Goal: Transaction & Acquisition: Purchase product/service

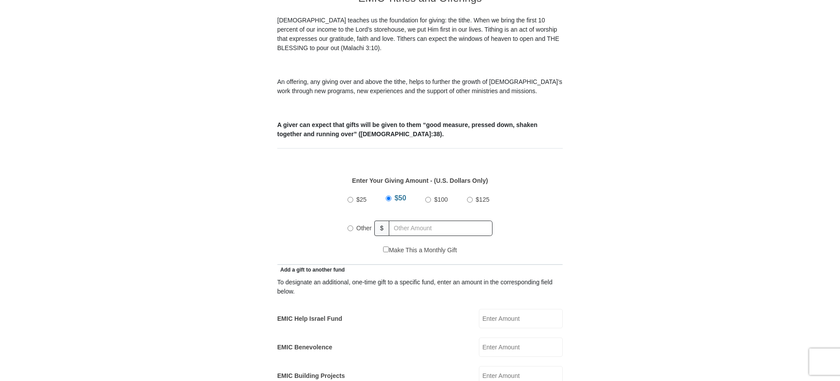
click at [349, 225] on input "Other" at bounding box center [351, 228] width 6 height 6
radio input "true"
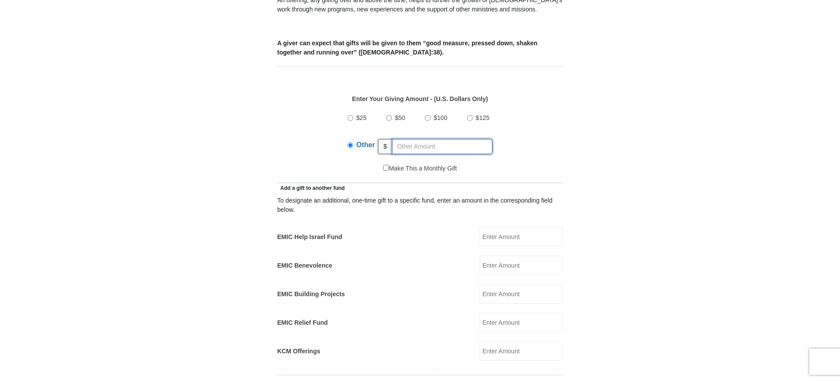
scroll to position [351, 0]
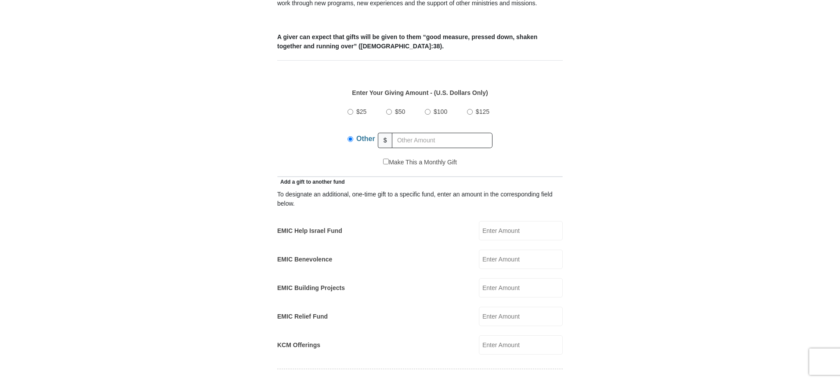
click at [305, 226] on label "EMIC Help Israel Fund" at bounding box center [309, 230] width 65 height 9
click at [479, 221] on input "EMIC Help Israel Fund" at bounding box center [521, 230] width 84 height 19
click at [498, 221] on input "EMIC Help Israel Fund" at bounding box center [521, 230] width 84 height 19
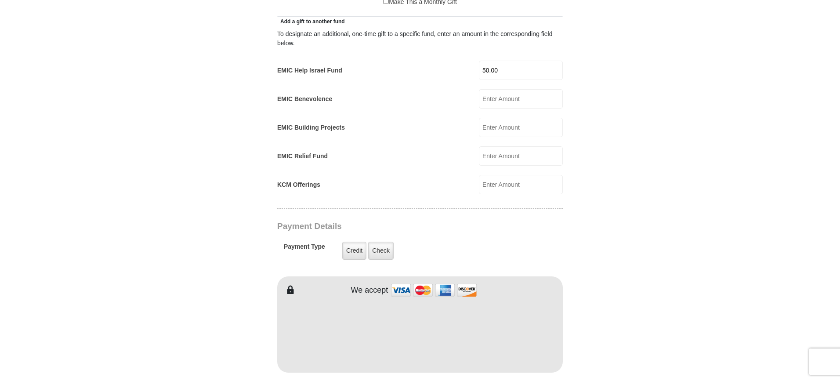
scroll to position [527, 0]
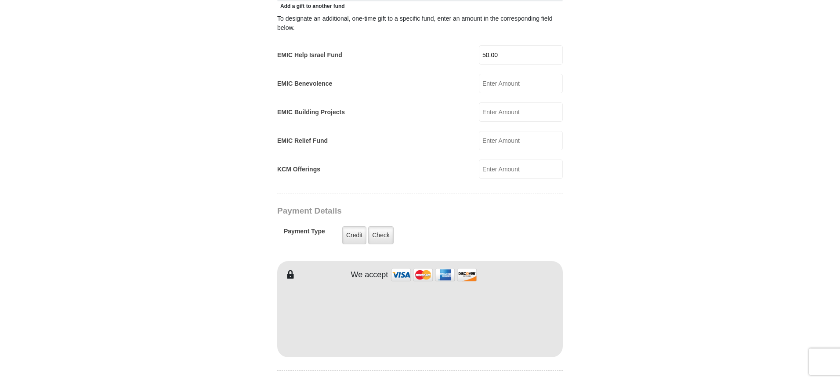
type input "50.00"
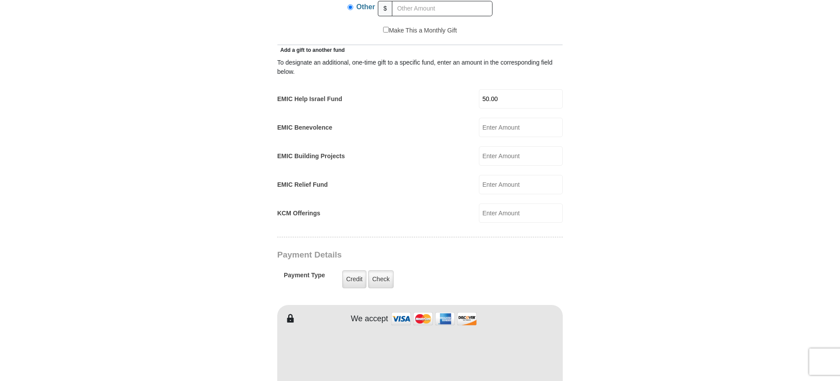
type input "[PERSON_NAME] and"
type input "[PERSON_NAME]"
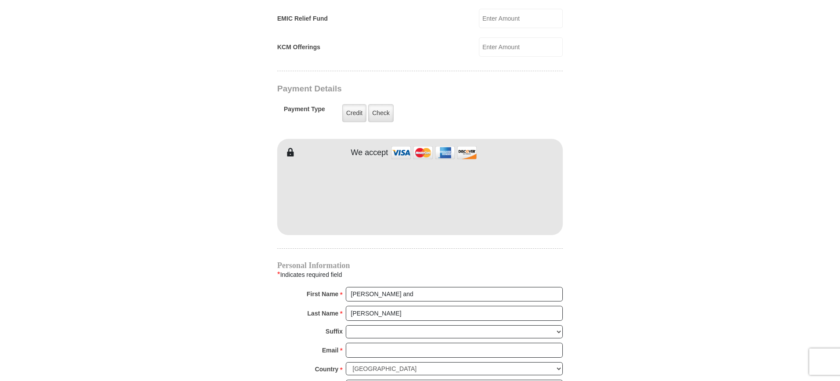
scroll to position [659, 0]
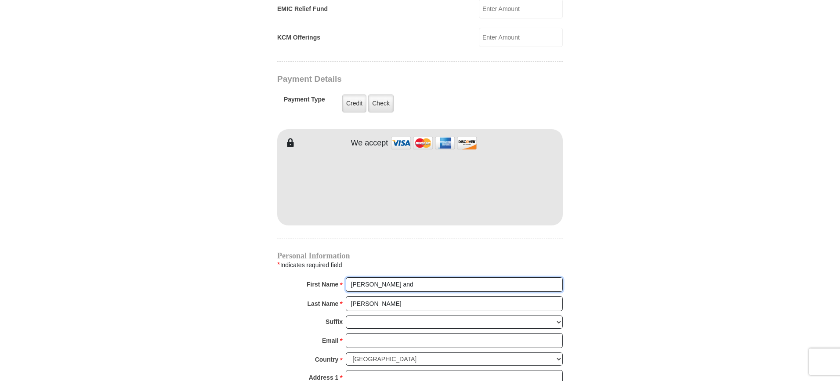
click at [386, 277] on input "[PERSON_NAME] and" at bounding box center [454, 284] width 217 height 15
type input "[PERSON_NAME] and [PERSON_NAME]"
click at [363, 333] on input "Email *" at bounding box center [454, 340] width 217 height 15
type input "[EMAIL_ADDRESS][DOMAIN_NAME]"
type input "[STREET_ADDRESS][PERSON_NAME]"
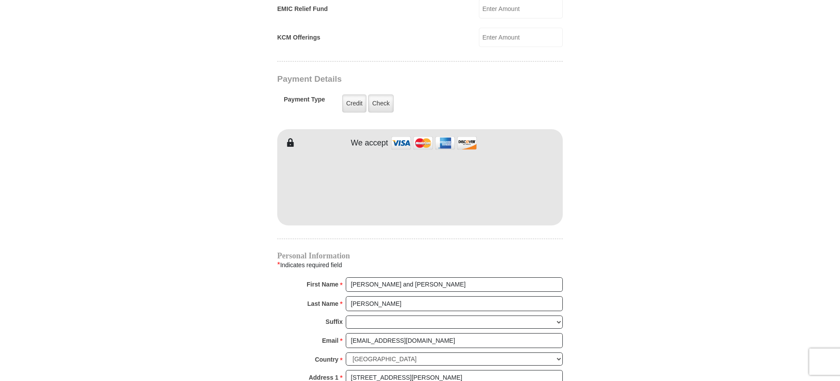
type input "Evanston"
select select "WY"
type input "82930"
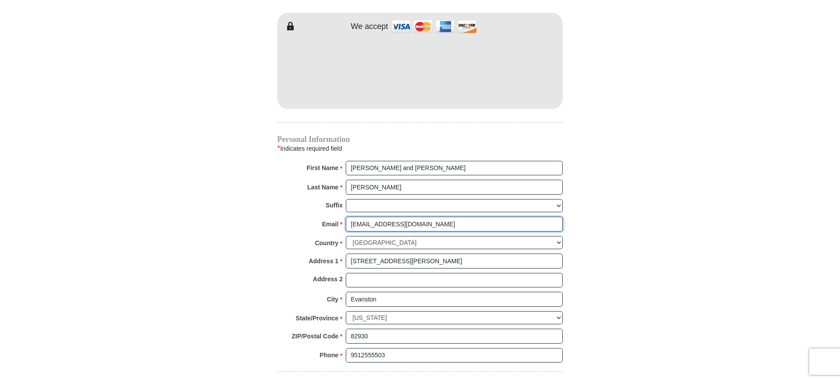
scroll to position [791, 0]
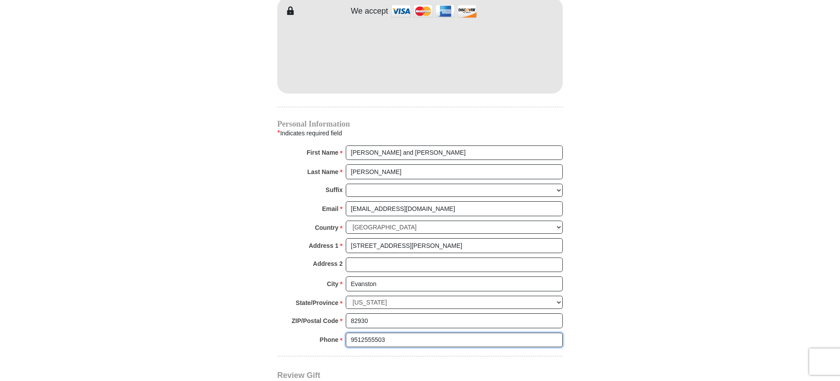
click at [390, 333] on input "9512555503" at bounding box center [454, 340] width 217 height 15
type input "3072605503"
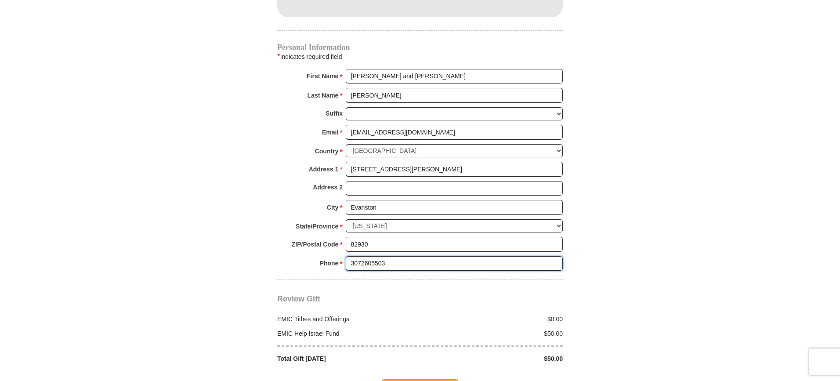
scroll to position [923, 0]
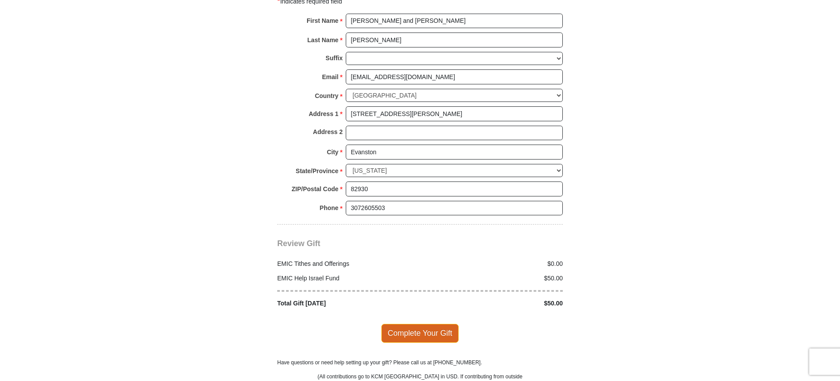
click at [427, 324] on span "Complete Your Gift" at bounding box center [420, 333] width 78 height 18
